Goal: Navigation & Orientation: Find specific page/section

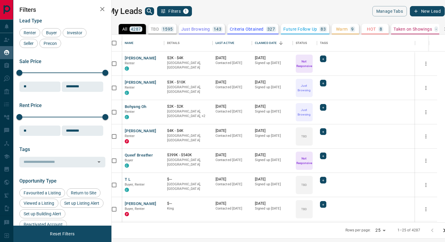
scroll to position [188, 331]
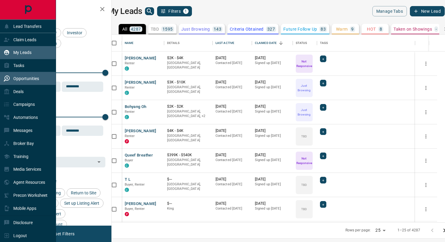
click at [24, 80] on p "Opportunities" at bounding box center [26, 78] width 26 height 5
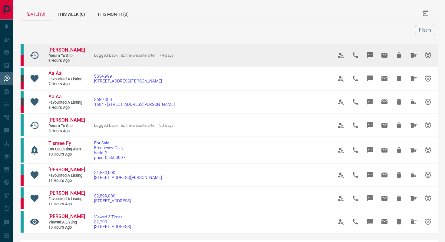
click at [60, 49] on span "[PERSON_NAME]" at bounding box center [66, 50] width 37 height 6
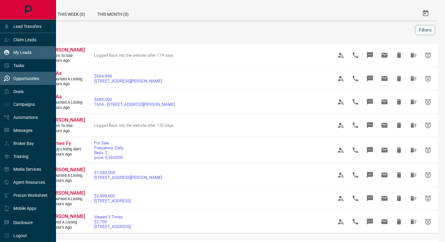
click at [24, 54] on p "My Leads" at bounding box center [22, 52] width 18 height 5
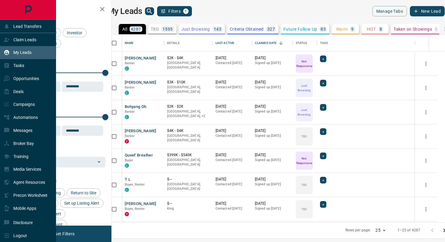
scroll to position [188, 331]
click at [23, 66] on p "Tasks" at bounding box center [18, 65] width 11 height 5
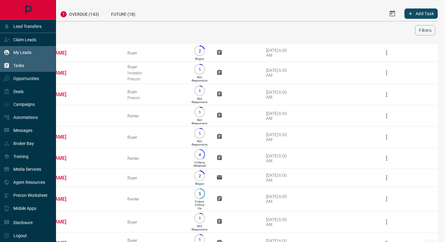
click at [24, 53] on p "My Leads" at bounding box center [22, 52] width 18 height 5
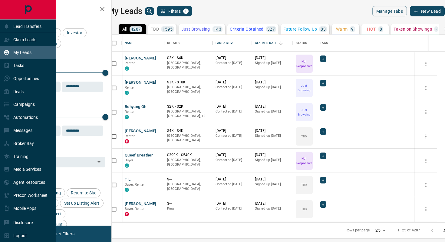
scroll to position [188, 331]
click at [27, 82] on div "Opportunities" at bounding box center [21, 78] width 35 height 10
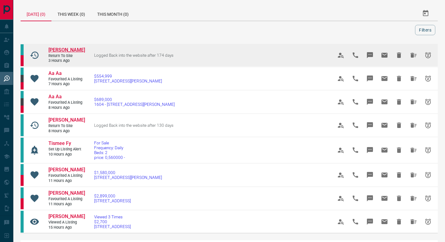
click at [72, 48] on span "[PERSON_NAME]" at bounding box center [66, 50] width 37 height 6
drag, startPoint x: 185, startPoint y: 55, endPoint x: 94, endPoint y: 55, distance: 91.2
click at [94, 55] on td "Logged Back into the website after 174 days" at bounding box center [204, 55] width 239 height 23
copy span "Logged Back into the website after 174 days"
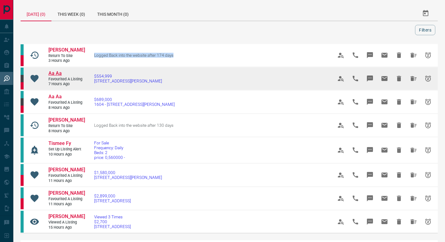
click at [58, 73] on span "Aa Aa" at bounding box center [54, 73] width 13 height 6
